Goal: Navigation & Orientation: Find specific page/section

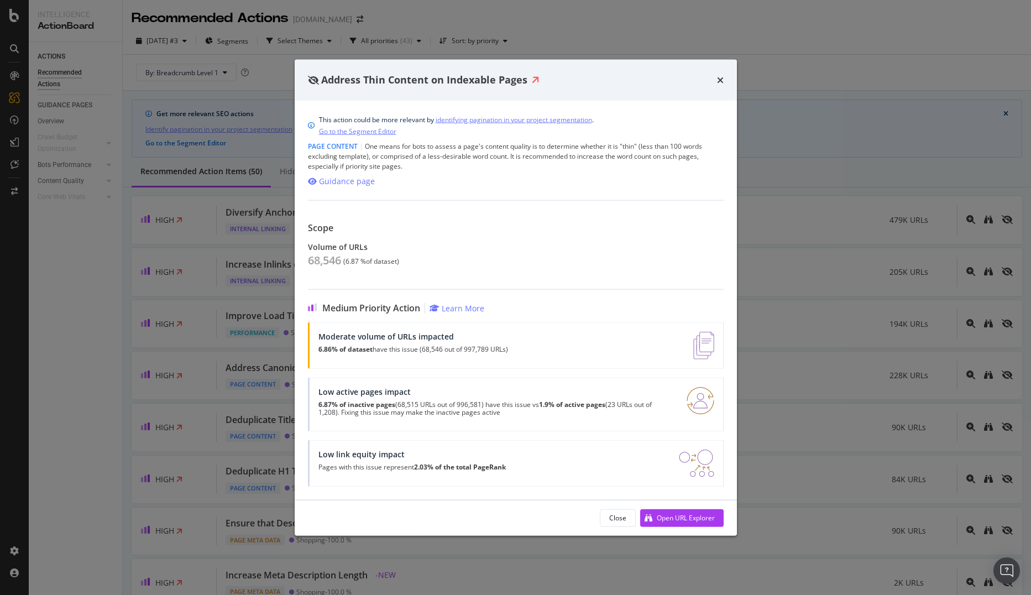
scroll to position [442, 0]
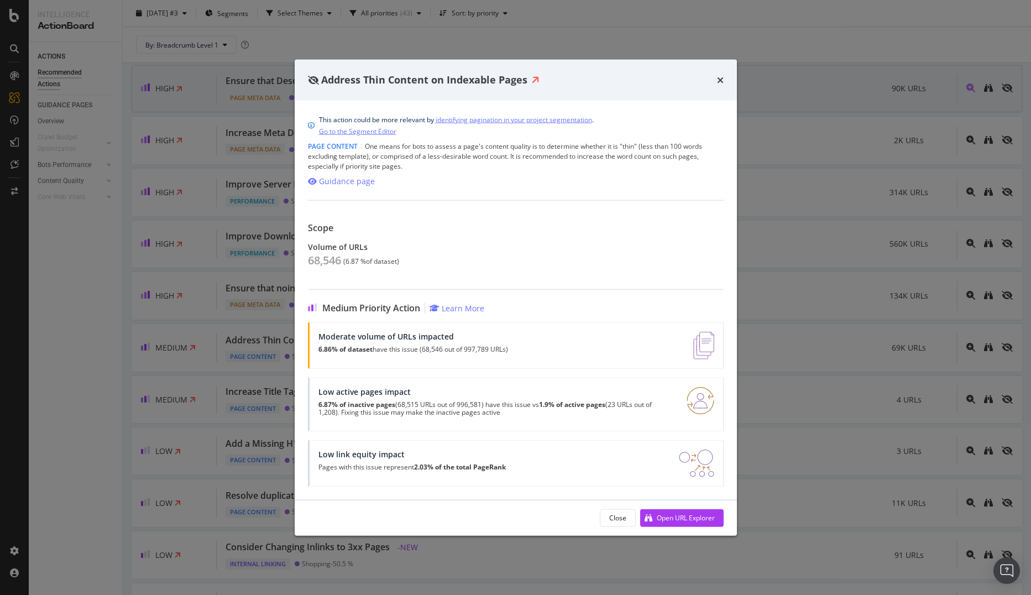
click at [718, 79] on icon "times" at bounding box center [720, 79] width 7 height 9
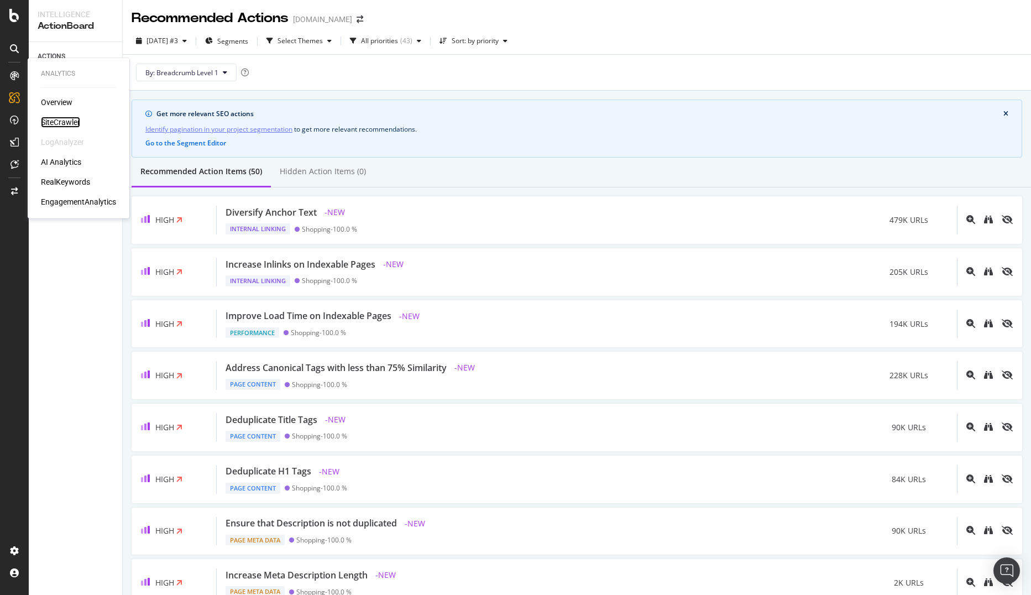
click at [65, 124] on div "SiteCrawler" at bounding box center [60, 122] width 39 height 11
